Goal: Information Seeking & Learning: Learn about a topic

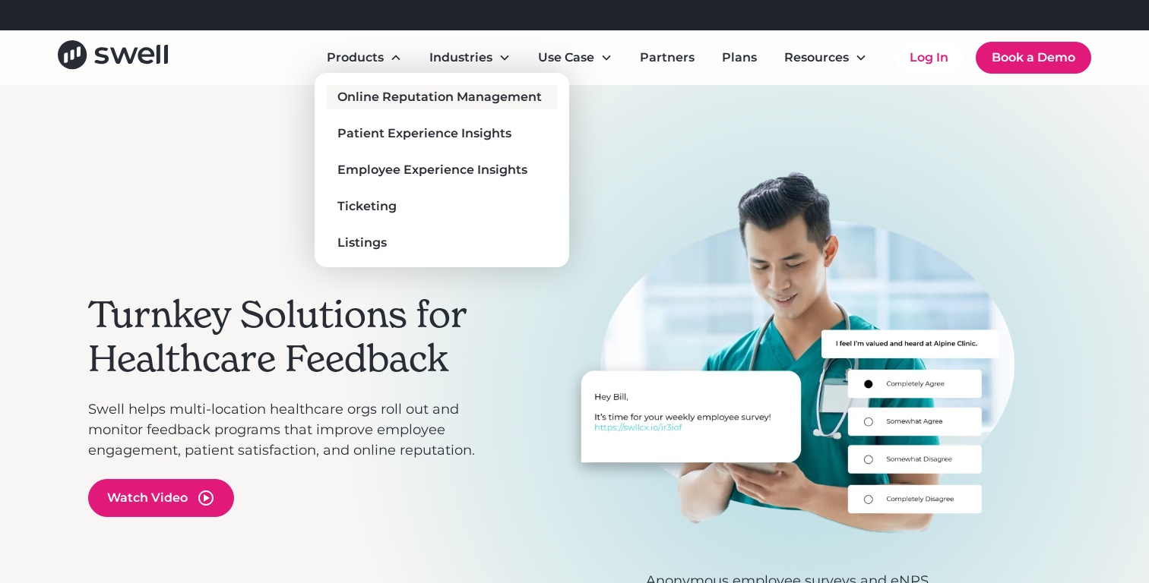
click at [387, 99] on div "Online Reputation Management" at bounding box center [439, 97] width 204 height 18
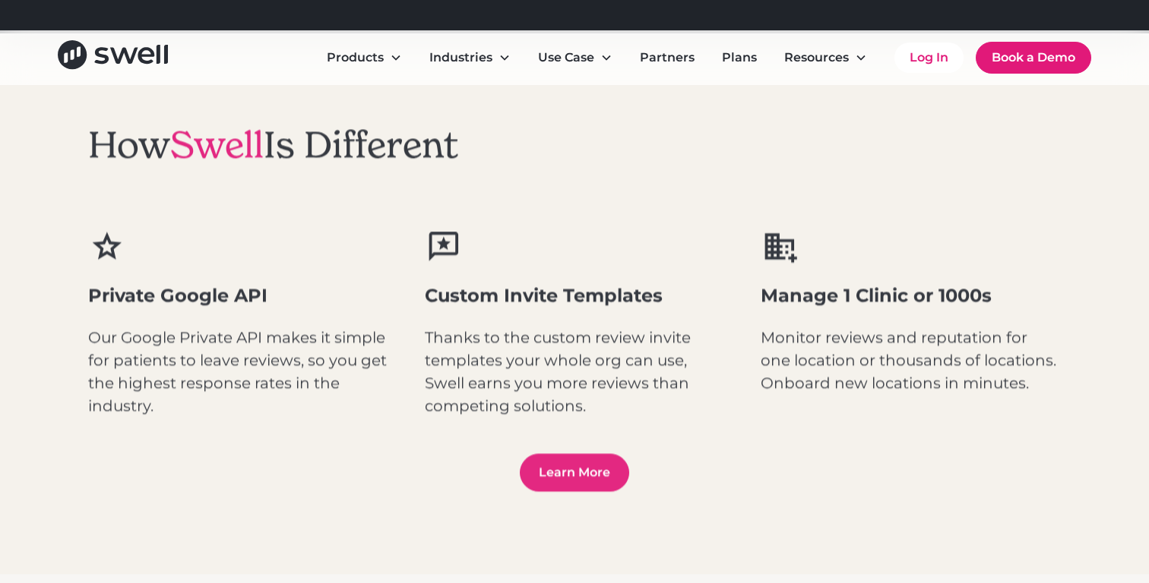
scroll to position [1963, 0]
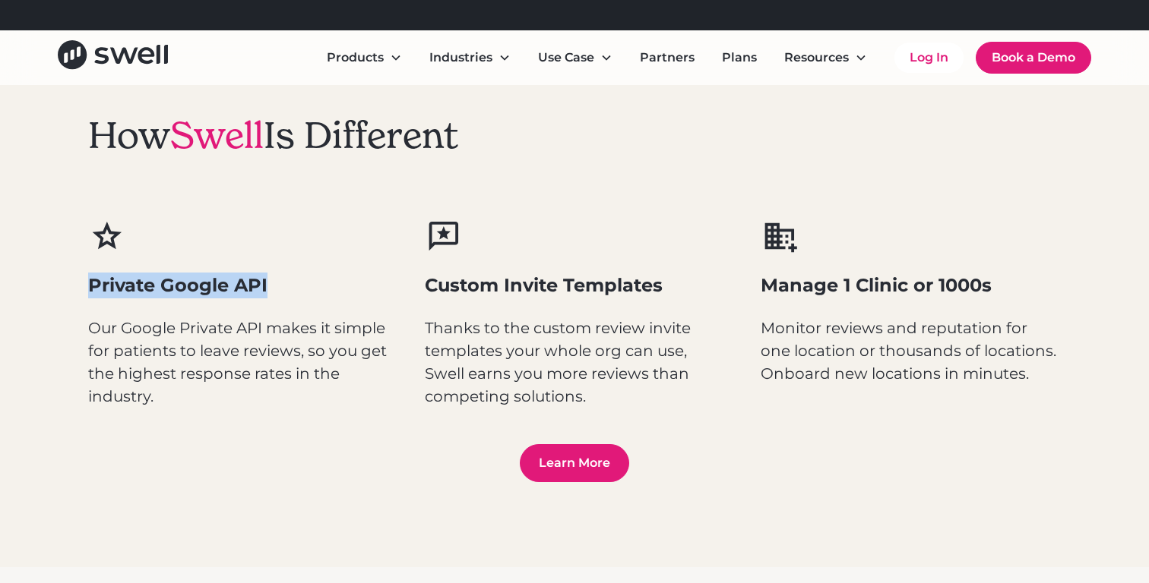
drag, startPoint x: 90, startPoint y: 281, endPoint x: 305, endPoint y: 280, distance: 215.0
click at [305, 280] on h3 "Private Google API" at bounding box center [238, 286] width 300 height 26
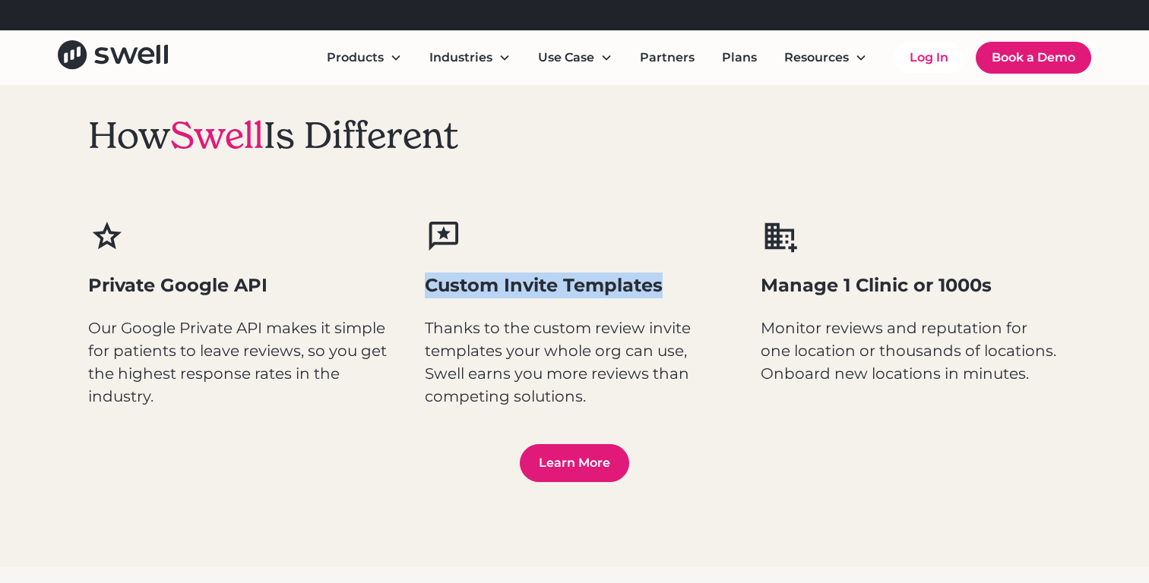
drag, startPoint x: 428, startPoint y: 286, endPoint x: 667, endPoint y: 289, distance: 238.6
click at [667, 289] on h3 "Custom Invite Templates" at bounding box center [575, 286] width 300 height 26
